Goal: Communication & Community: Participate in discussion

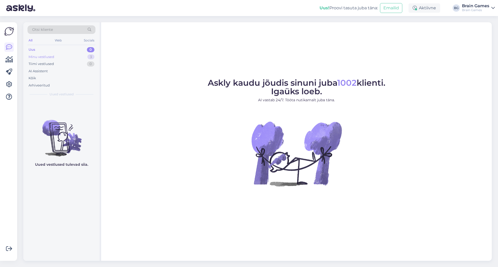
click at [36, 57] on div "Minu vestlused" at bounding box center [42, 56] width 26 height 5
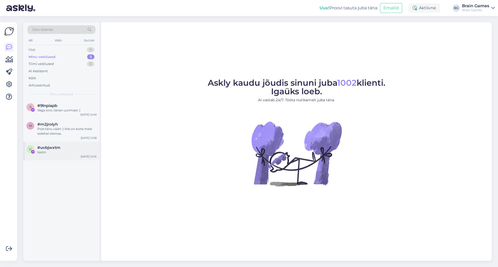
click at [58, 154] on div "testin" at bounding box center [66, 152] width 59 height 5
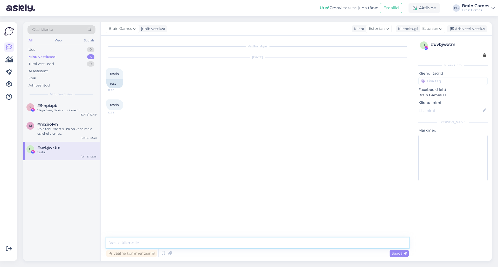
click at [206, 243] on textarea at bounding box center [257, 243] width 302 height 11
type textarea "nüüd?"
click at [185, 241] on textarea at bounding box center [257, 243] width 302 height 11
type textarea "nii"
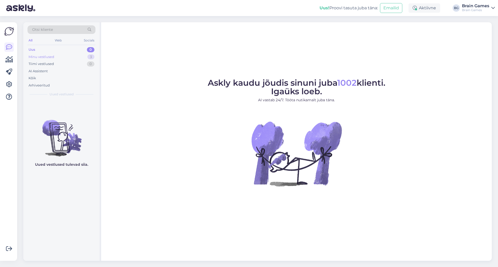
click at [64, 55] on div "Minu vestlused 3" at bounding box center [61, 56] width 68 height 7
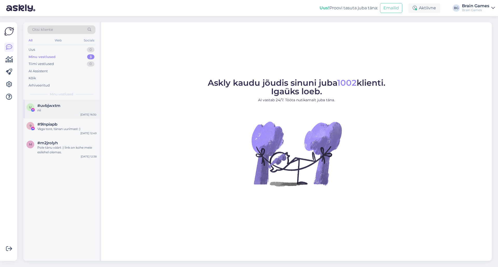
click at [53, 107] on span "#uvbjwxtm" at bounding box center [48, 105] width 23 height 5
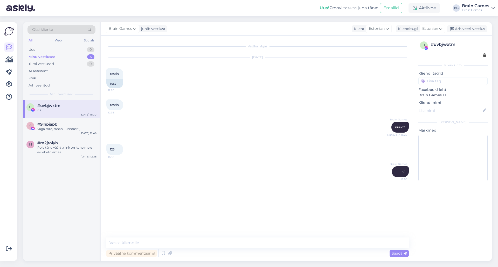
click at [262, 164] on div "Brain Games nii 16:30" at bounding box center [257, 172] width 302 height 22
click at [460, 29] on div "Arhiveeri vestlus" at bounding box center [467, 28] width 40 height 7
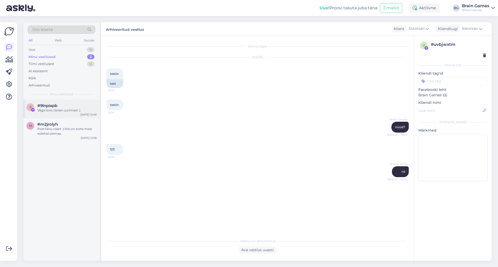
click at [54, 108] on span "#9lnpiapb" at bounding box center [47, 105] width 20 height 5
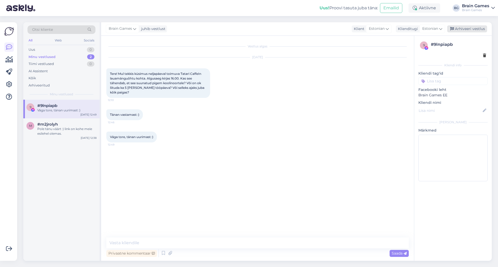
click at [468, 27] on div "Arhiveeri vestlus" at bounding box center [467, 28] width 40 height 7
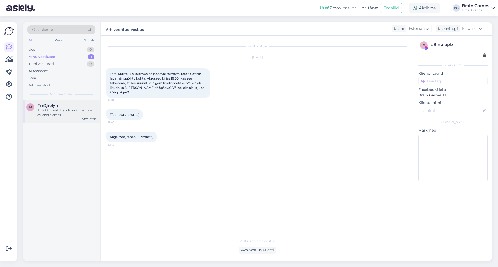
click at [52, 109] on div "Pole tänu väärt :) link on kohe meie esilehel olemas." at bounding box center [66, 112] width 59 height 9
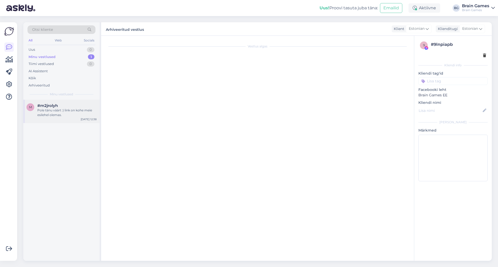
scroll to position [4, 0]
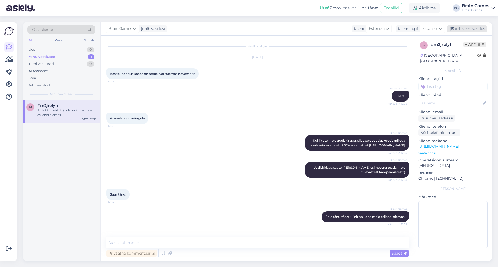
click at [469, 26] on div "Arhiveeri vestlus" at bounding box center [467, 28] width 40 height 7
